Goal: Find specific page/section: Find specific page/section

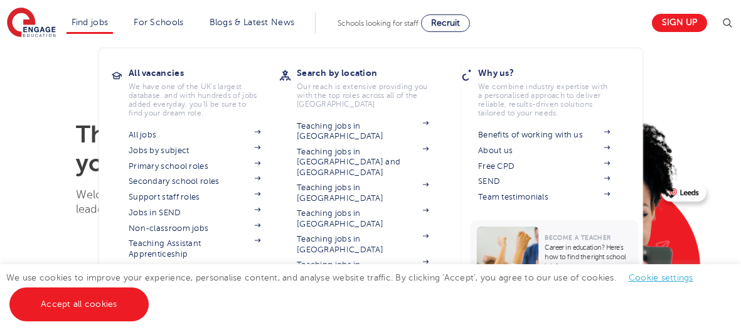
click at [67, 20] on li "Find jobs All vacancies We have one of the UK's largest database. and with hund…" at bounding box center [89, 23] width 47 height 21
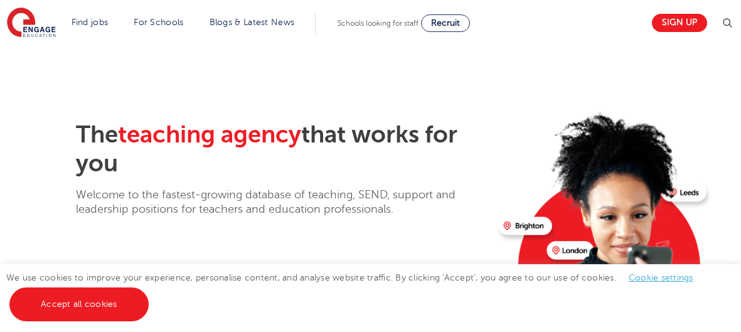
click at [696, 76] on section "The teaching agency that works for you Welcome to the fastest-growing database …" at bounding box center [370, 252] width 741 height 415
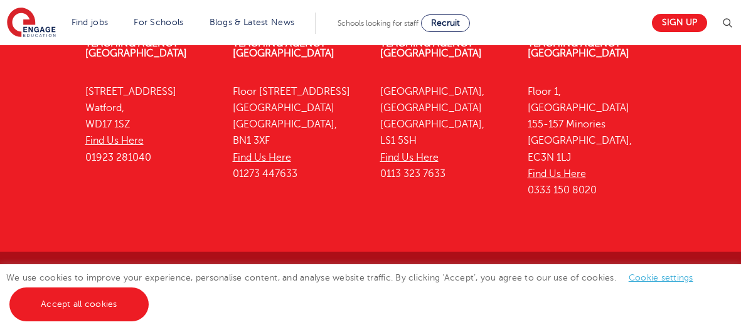
scroll to position [3338, 0]
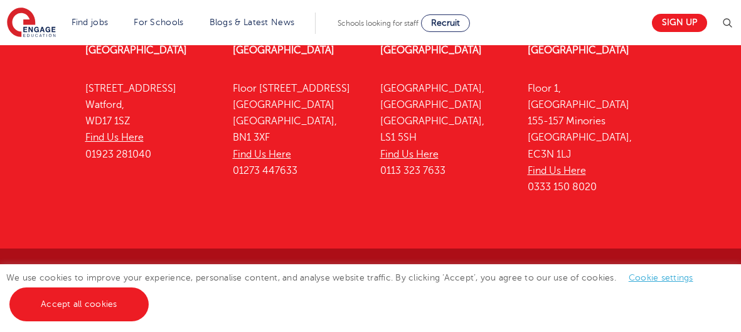
click at [341, 275] on link "Looking for staff" at bounding box center [387, 279] width 92 height 9
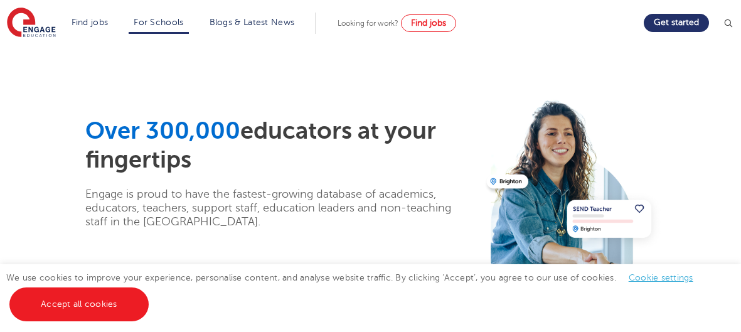
click at [317, 224] on p "Engage is proud to have the fastest-growing database of academics, educators, t…" at bounding box center [278, 207] width 386 height 41
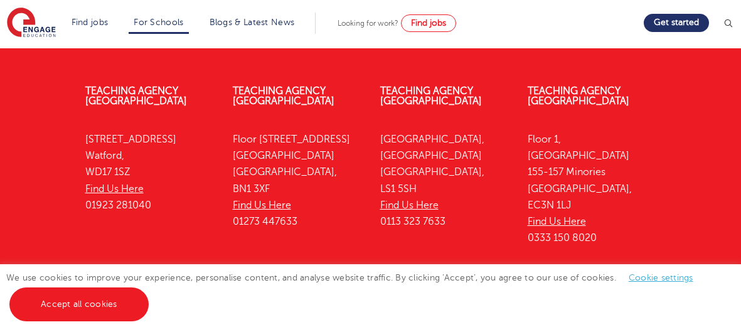
scroll to position [4386, 0]
